Goal: Find specific page/section: Find specific page/section

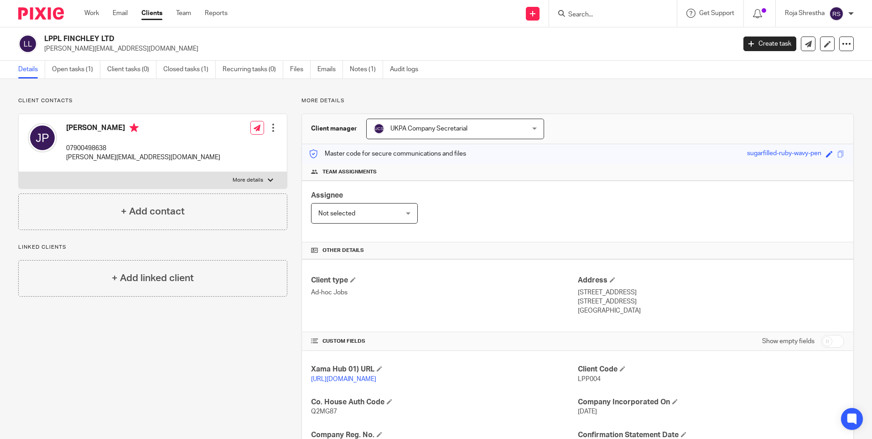
scroll to position [117, 0]
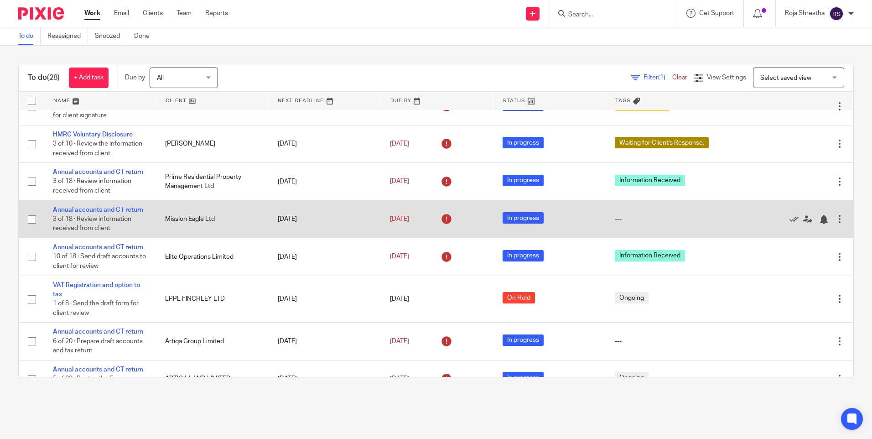
scroll to position [545, 0]
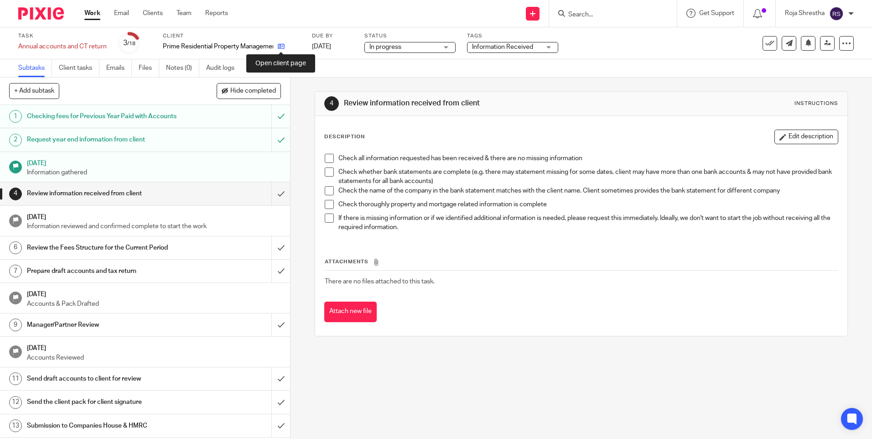
click at [281, 46] on icon at bounding box center [281, 46] width 7 height 7
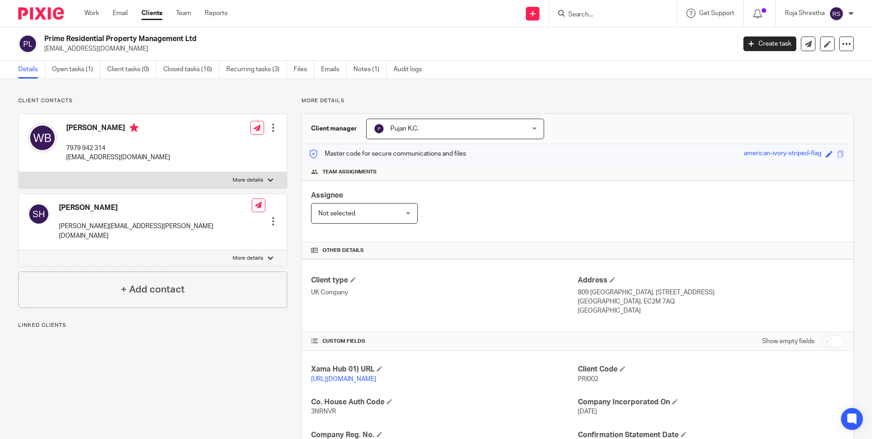
scroll to position [216, 0]
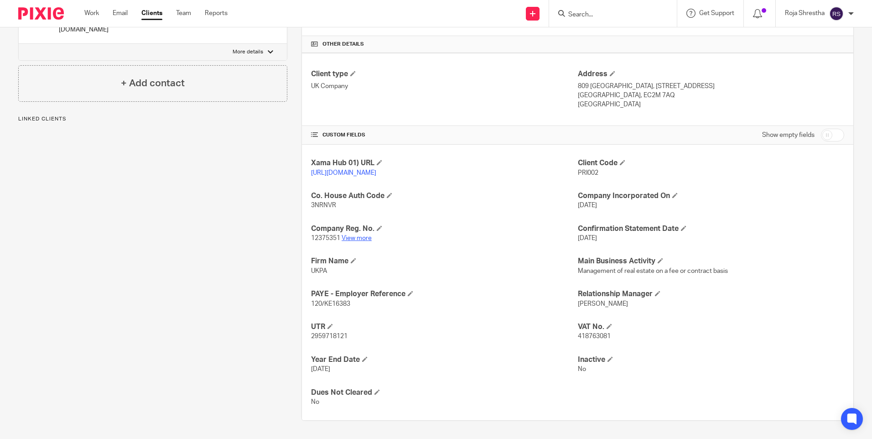
click at [352, 237] on link "View more" at bounding box center [357, 238] width 30 height 6
drag, startPoint x: 594, startPoint y: 163, endPoint x: 572, endPoint y: 164, distance: 21.9
click at [572, 164] on div "Xama Hub 01) URL https://platform.xamatech.com/portal/crm/clients/4fd60050-6bde…" at bounding box center [578, 283] width 552 height 276
click at [572, 168] on p "https://platform.xamatech.com/portal/crm/clients/4fd60050-6bde-11ed-8ae1-f13b53…" at bounding box center [444, 172] width 266 height 9
drag, startPoint x: 594, startPoint y: 161, endPoint x: 571, endPoint y: 164, distance: 23.0
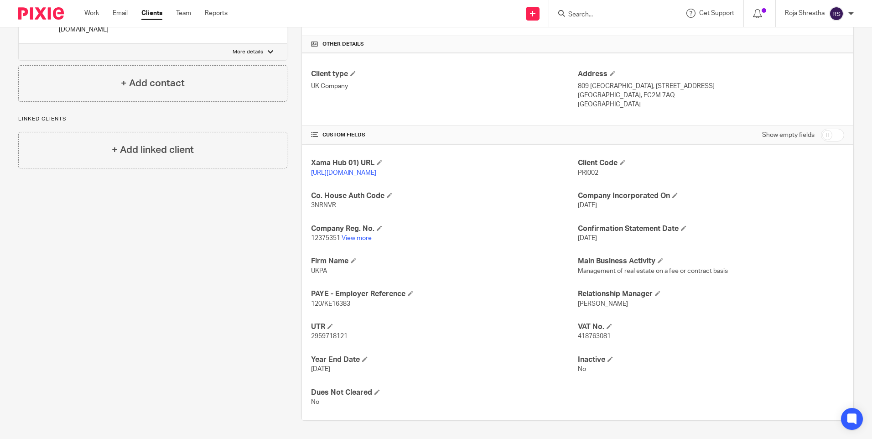
click at [571, 164] on div "Xama Hub 01) URL https://platform.xamatech.com/portal/crm/clients/4fd60050-6bde…" at bounding box center [578, 283] width 552 height 276
drag, startPoint x: 571, startPoint y: 164, endPoint x: 579, endPoint y: 164, distance: 8.7
click at [578, 170] on span "PRI002" at bounding box center [588, 173] width 21 height 6
click at [593, 170] on span "PRI002" at bounding box center [588, 173] width 21 height 6
drag, startPoint x: 592, startPoint y: 164, endPoint x: 580, endPoint y: 164, distance: 11.9
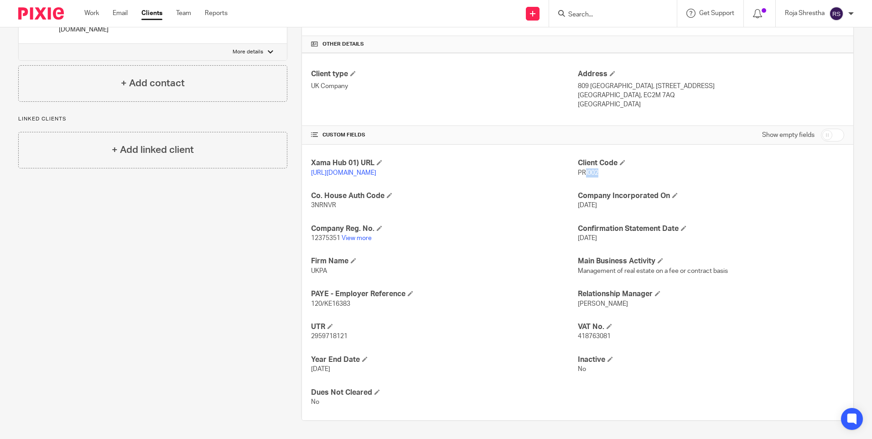
click at [580, 170] on span "PRI002" at bounding box center [588, 173] width 21 height 6
drag, startPoint x: 580, startPoint y: 164, endPoint x: 593, endPoint y: 163, distance: 12.3
click at [593, 170] on span "PRI002" at bounding box center [588, 173] width 21 height 6
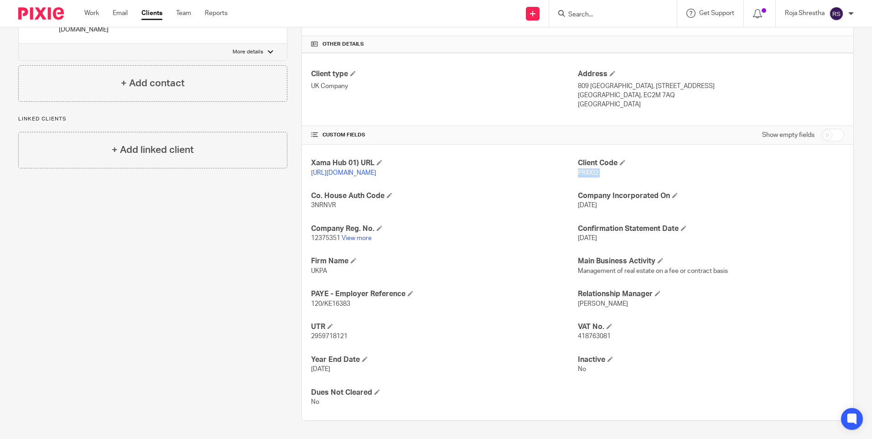
click at [593, 170] on span "PRI002" at bounding box center [588, 173] width 21 height 6
